Goal: Find specific page/section: Find specific page/section

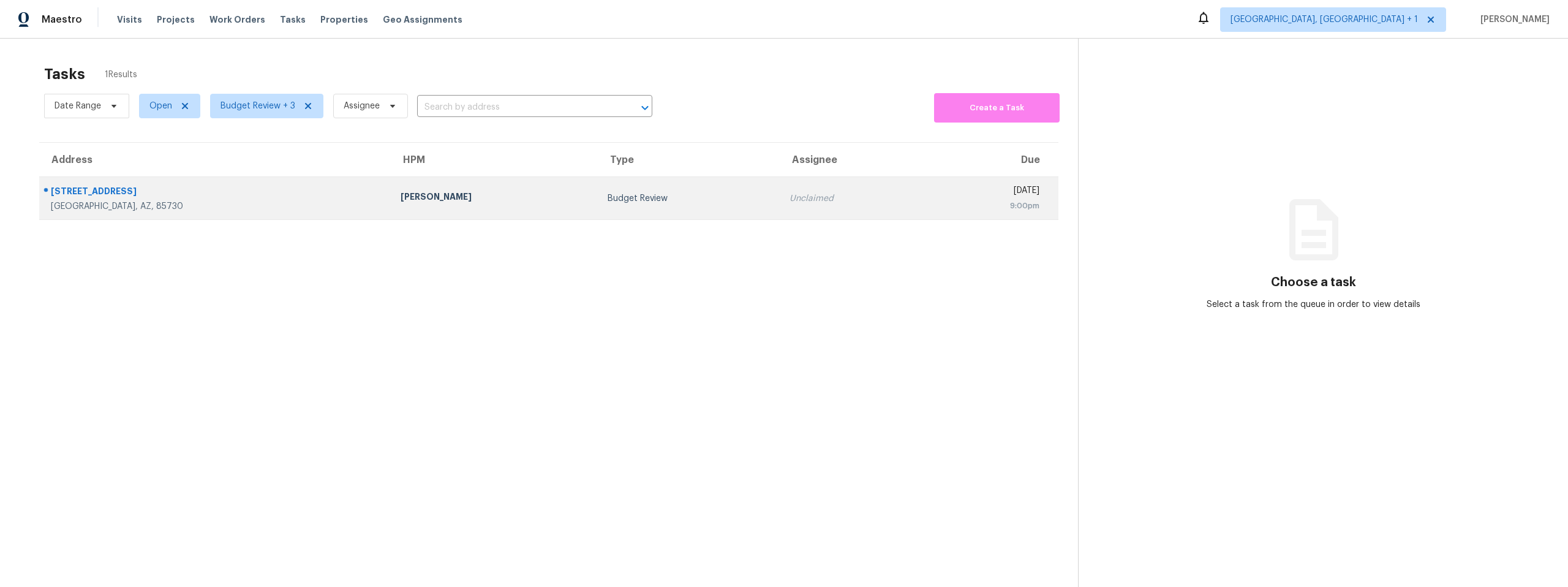
click at [122, 194] on div "3974 S Apache Well Dr" at bounding box center [216, 193] width 330 height 15
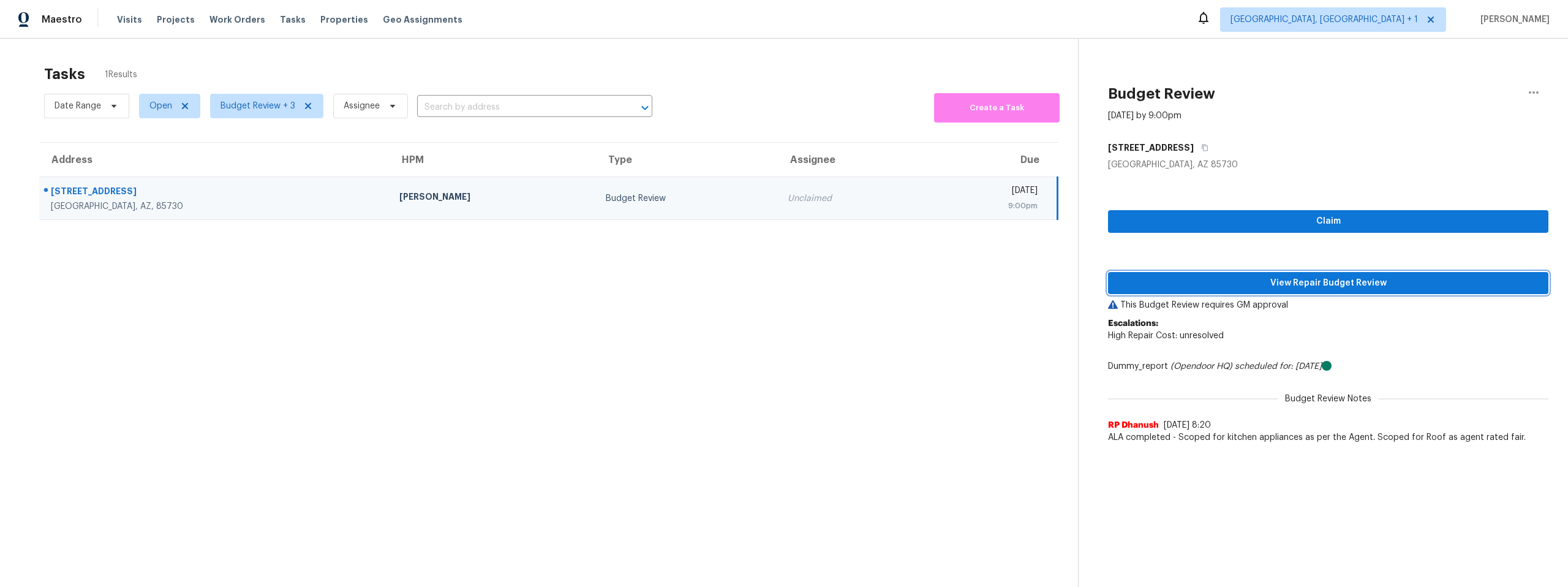
click at [1287, 281] on span "View Repair Budget Review" at bounding box center [1328, 283] width 421 height 15
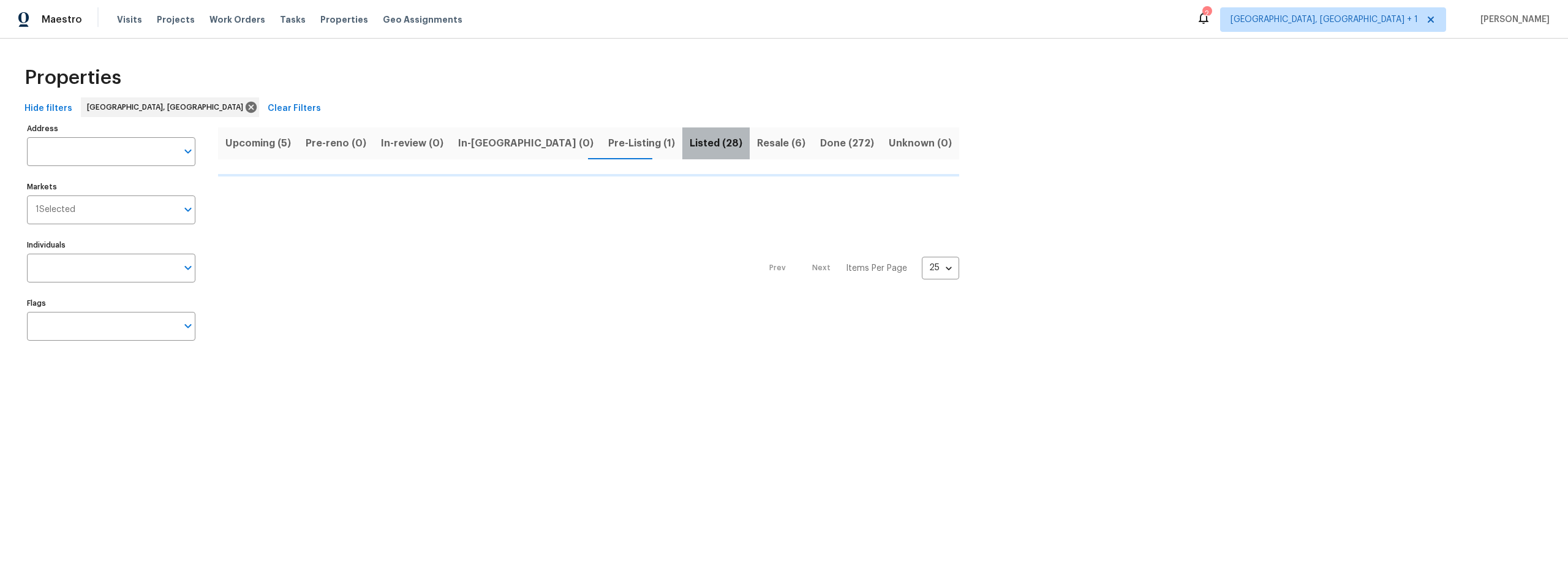
click at [690, 140] on span "Listed (28)" at bounding box center [716, 143] width 53 height 17
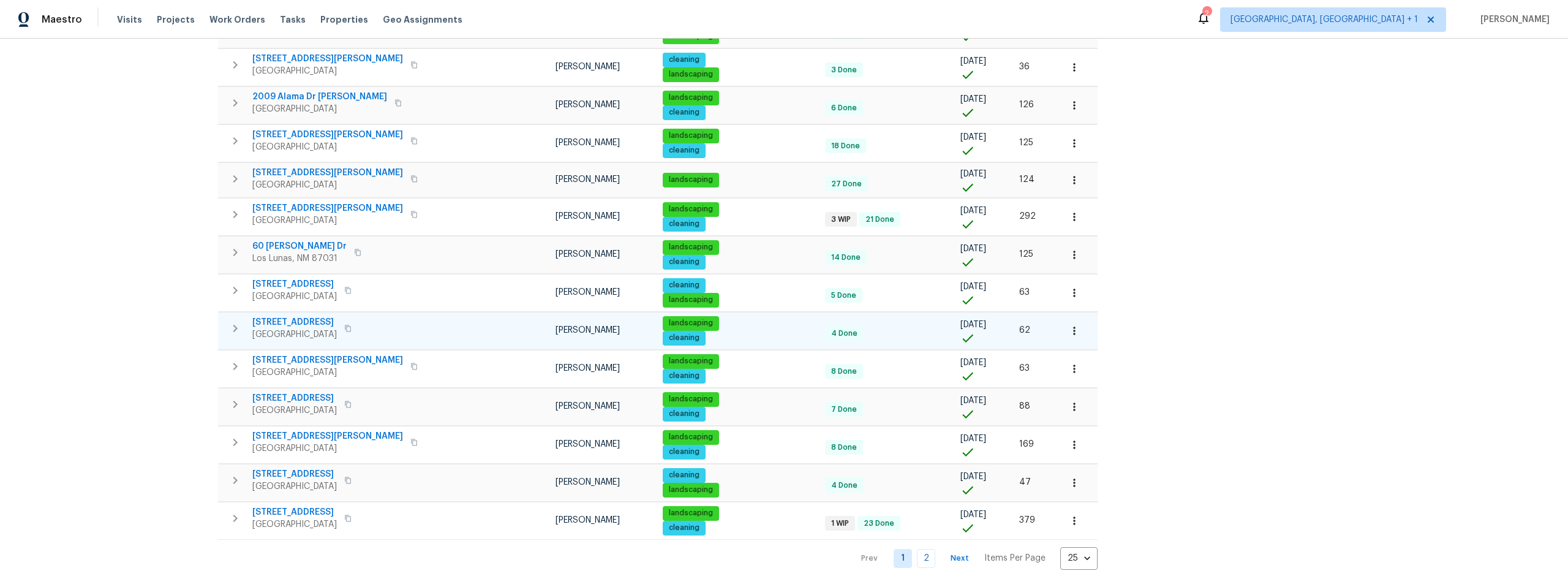
scroll to position [607, 0]
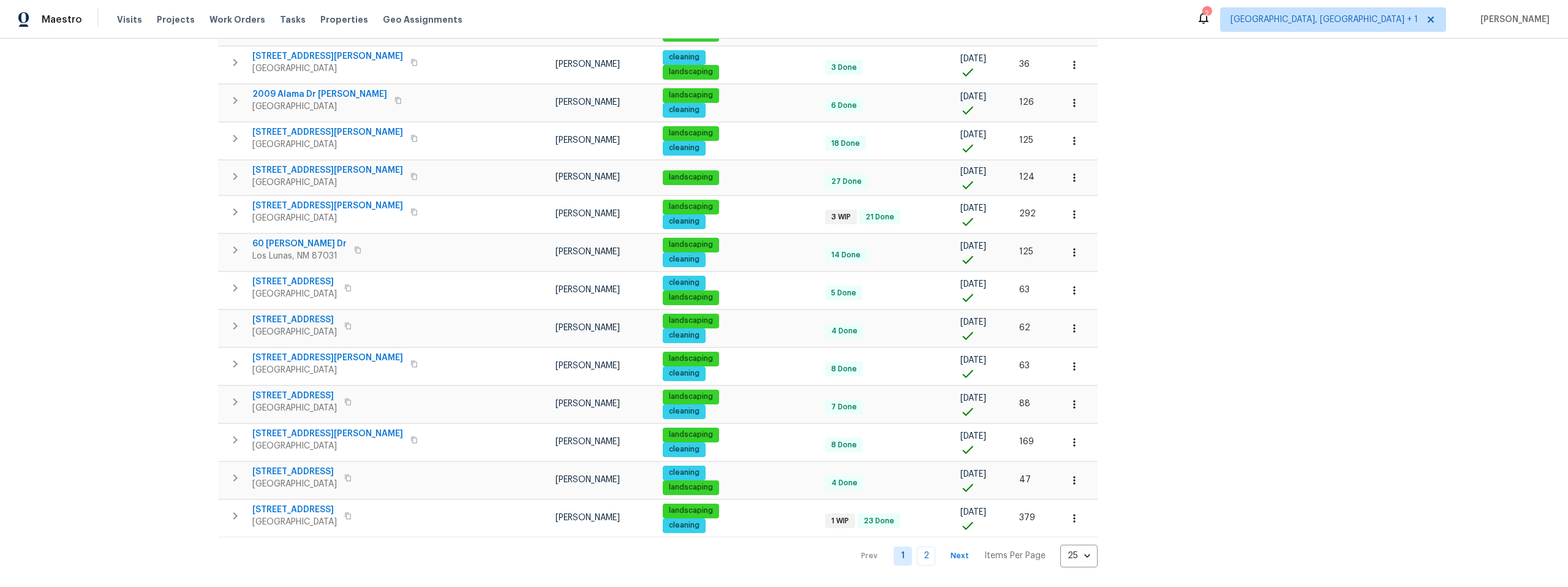
click at [917, 546] on link "2" at bounding box center [926, 555] width 18 height 19
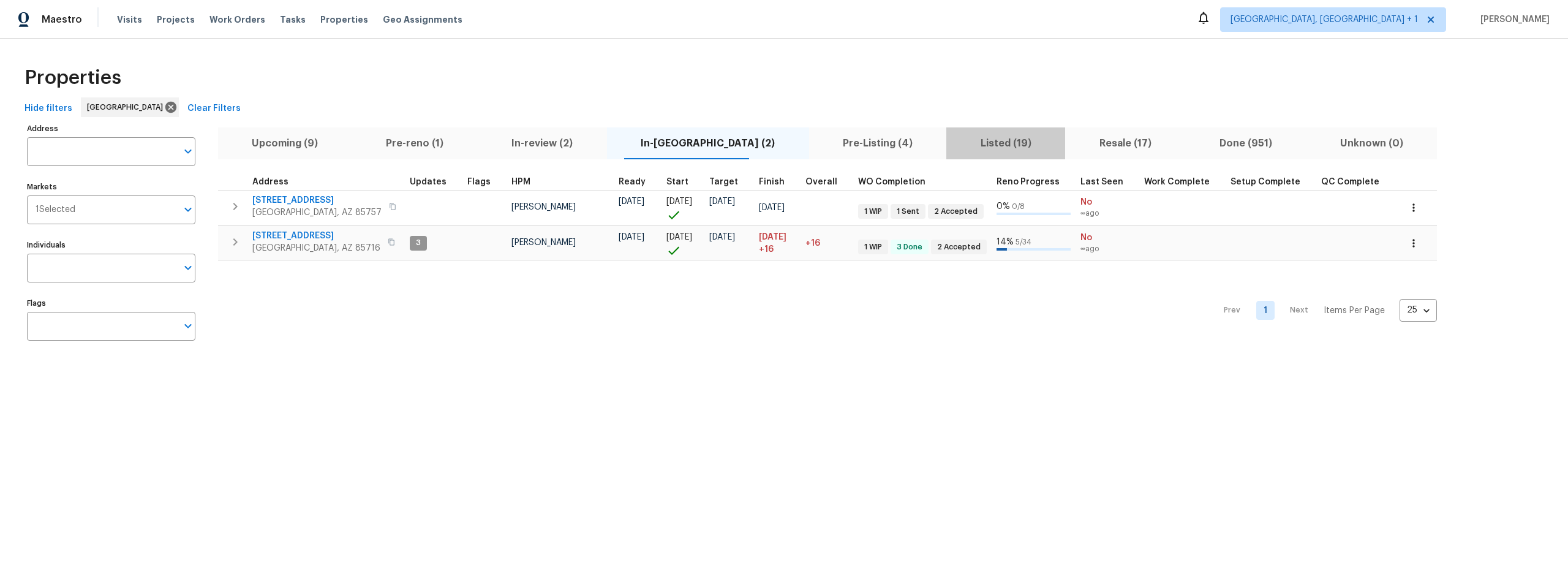
click at [970, 139] on span "Listed (19)" at bounding box center [1006, 143] width 104 height 17
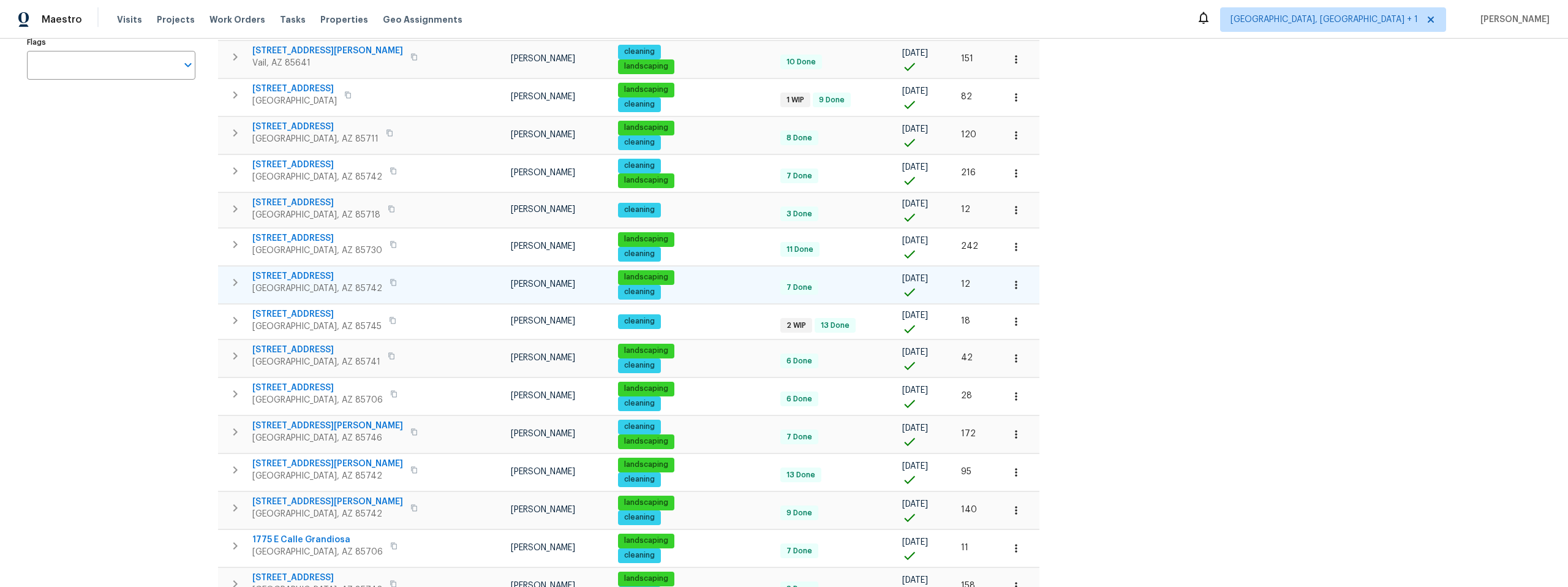
scroll to position [262, 0]
click at [390, 279] on icon "button" at bounding box center [393, 281] width 6 height 7
